Goal: Information Seeking & Learning: Learn about a topic

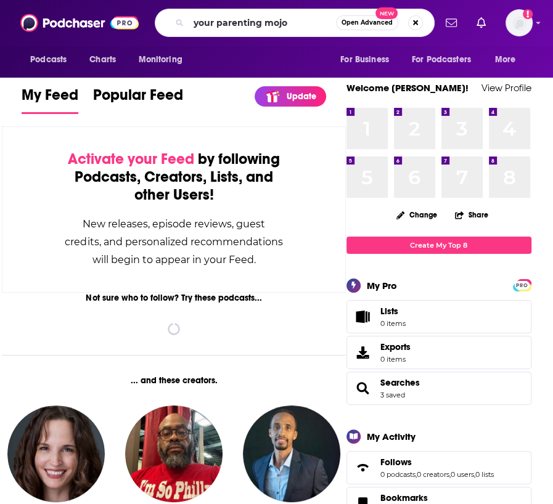
type input "your parenting mojo"
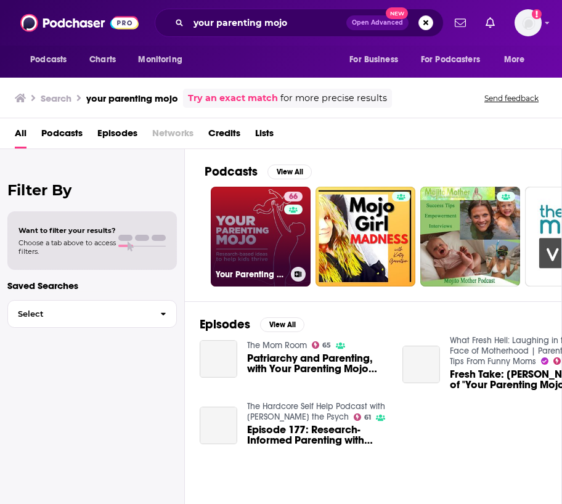
click at [243, 216] on link "66 Your Parenting Mojo - Respectful, research-based parenting ideas to help kid…" at bounding box center [261, 237] width 100 height 100
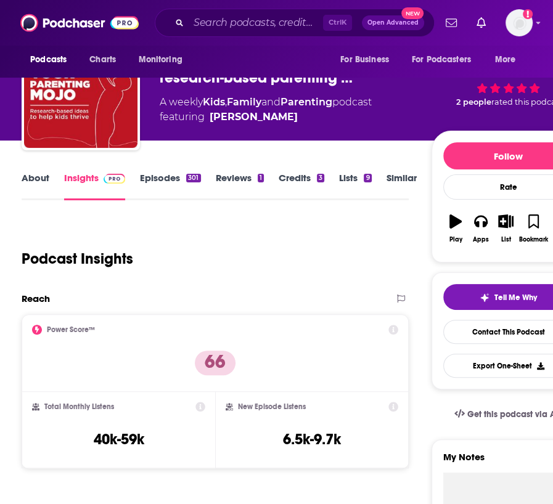
scroll to position [51, 0]
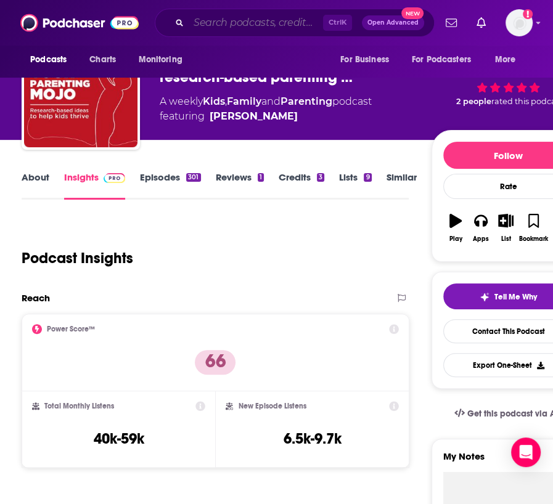
click at [234, 26] on input "Search podcasts, credits, & more..." at bounding box center [256, 23] width 134 height 20
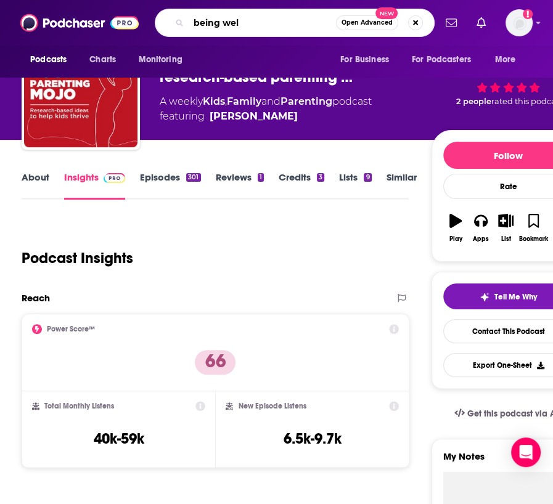
type input "being well"
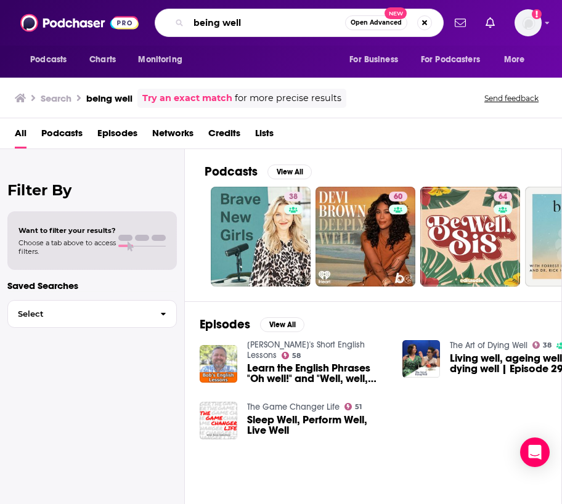
click at [243, 15] on input "being well" at bounding box center [267, 23] width 157 height 20
type input "[PERSON_NAME]"
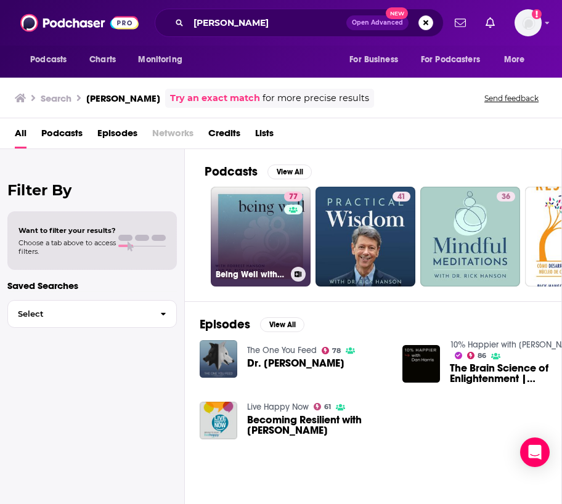
click at [251, 243] on link "77 Being Well with [PERSON_NAME] and Dr. [PERSON_NAME]" at bounding box center [261, 237] width 100 height 100
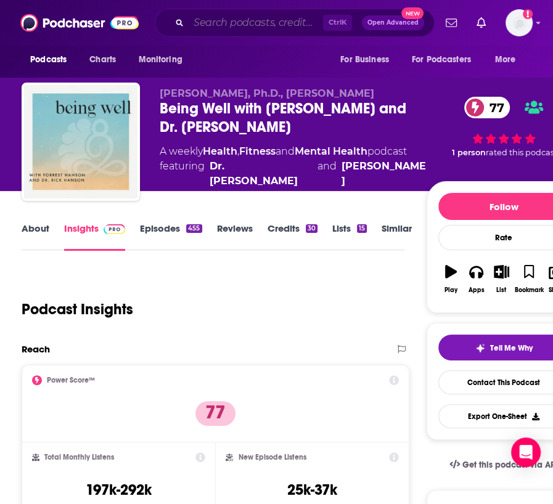
click at [229, 23] on input "Search podcasts, credits, & more..." at bounding box center [256, 23] width 134 height 20
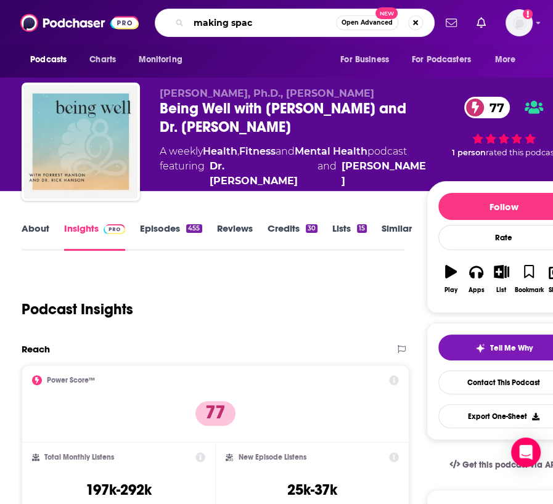
type input "making space"
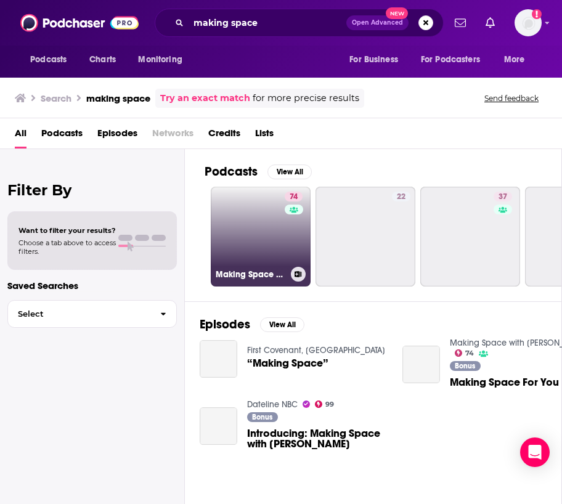
click at [282, 216] on link "74 Making Space with [PERSON_NAME]" at bounding box center [261, 237] width 100 height 100
